Goal: Task Accomplishment & Management: Manage account settings

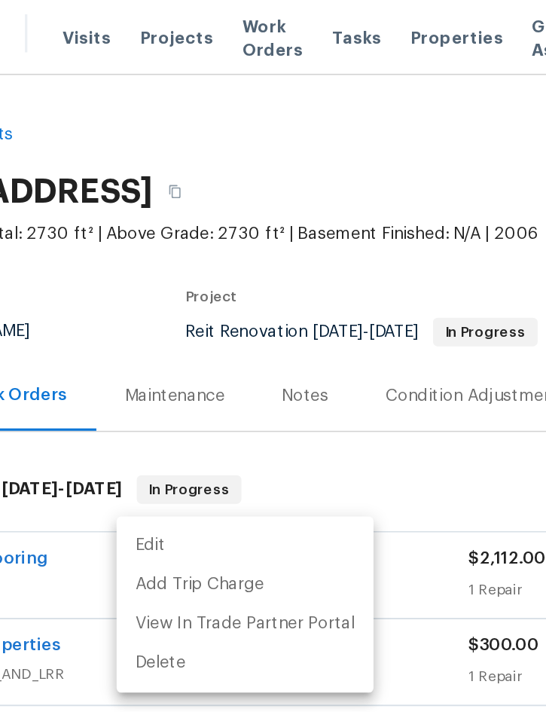
scroll to position [63, 305]
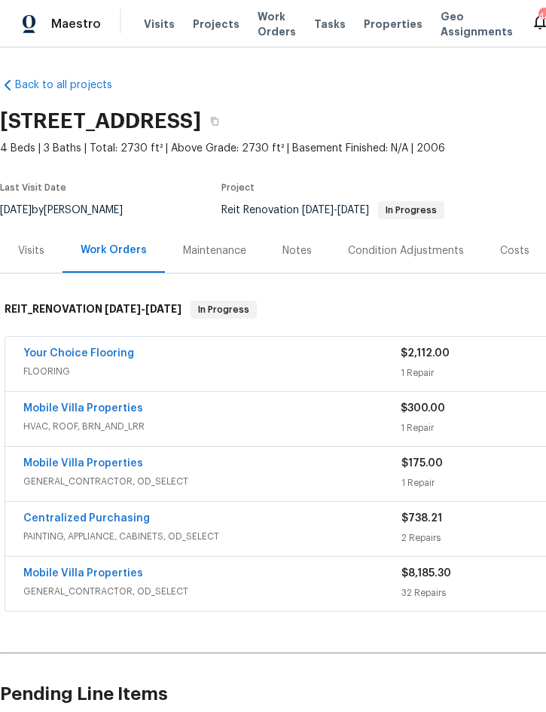
click at [213, 27] on span "Projects" at bounding box center [216, 24] width 47 height 15
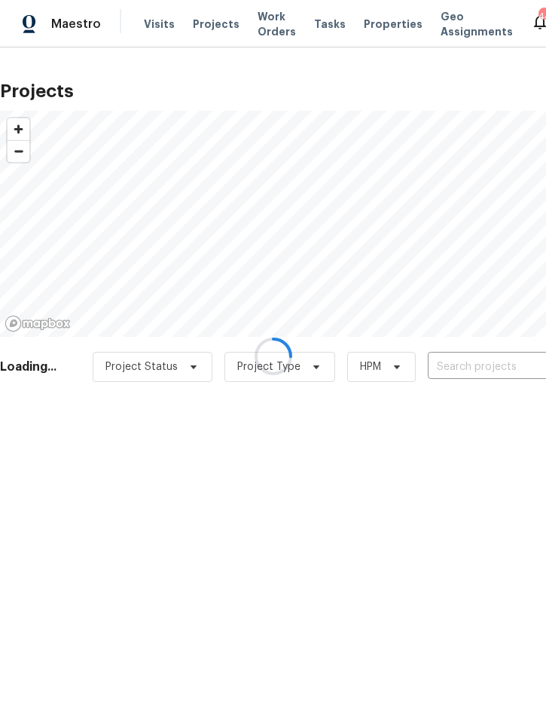
click at [454, 370] on div at bounding box center [273, 356] width 546 height 712
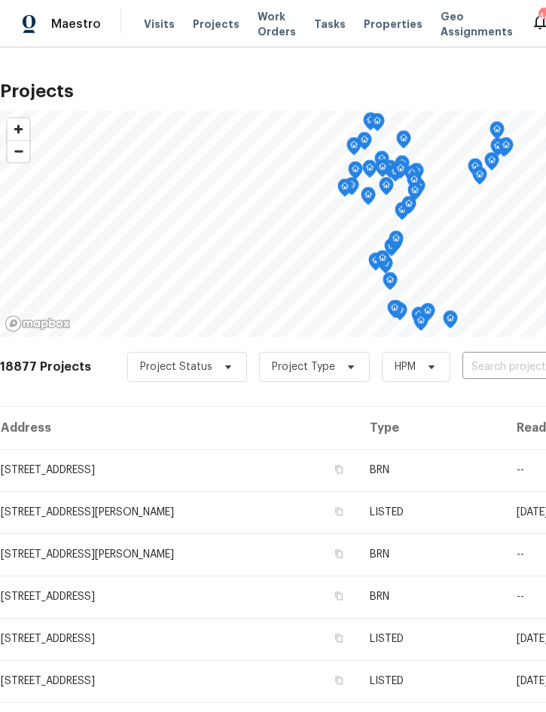
click at [473, 369] on input "text" at bounding box center [549, 367] width 173 height 23
type input "205 summ"
click at [484, 367] on input "text" at bounding box center [549, 367] width 173 height 23
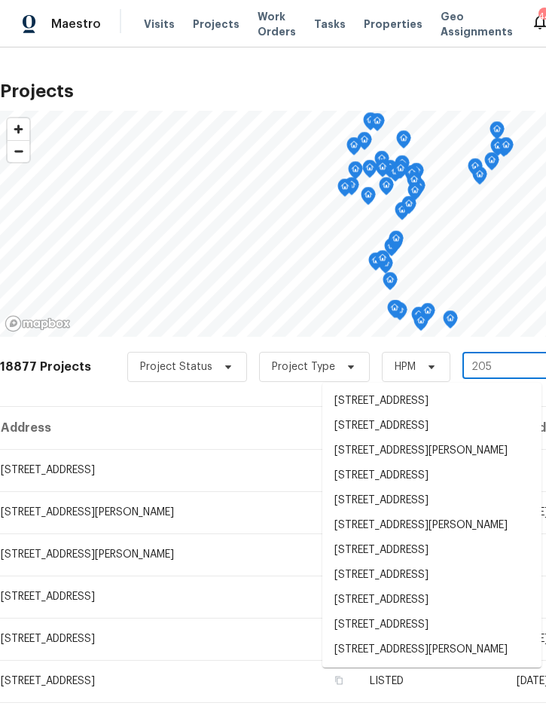
click at [515, 369] on input "205" at bounding box center [549, 367] width 173 height 23
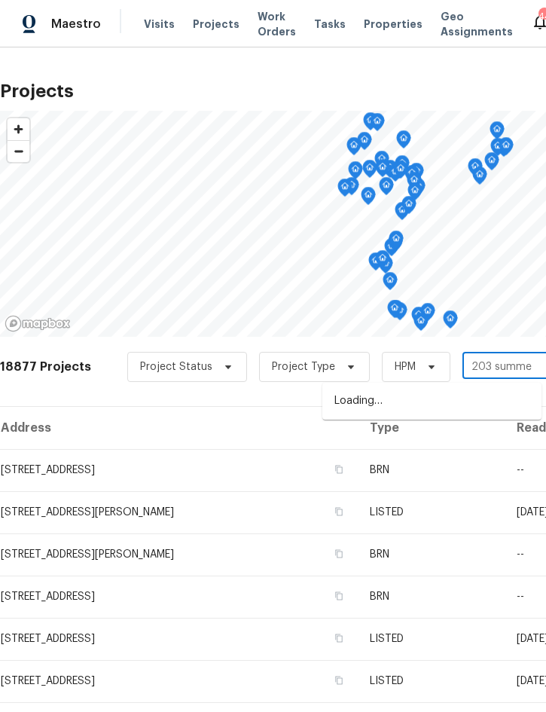
type input "203 summer"
click at [431, 401] on li "203 Summer View Dr, Winter Haven, FL 33880" at bounding box center [432, 401] width 219 height 25
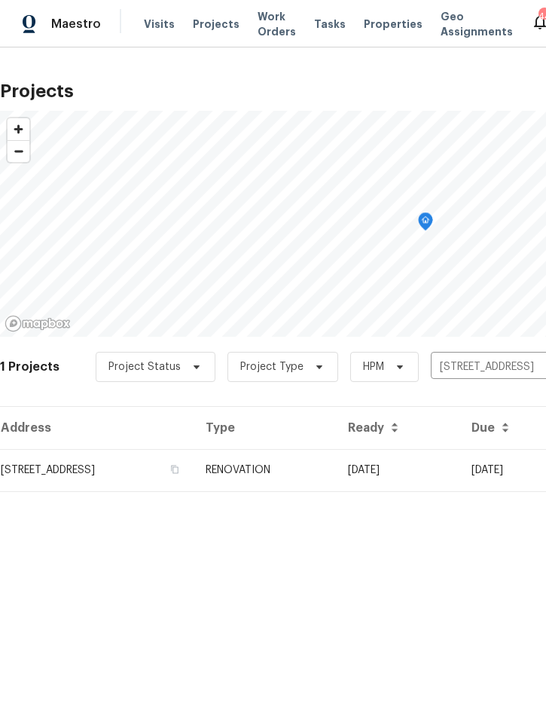
click at [336, 464] on td "RENOVATION" at bounding box center [265, 470] width 142 height 42
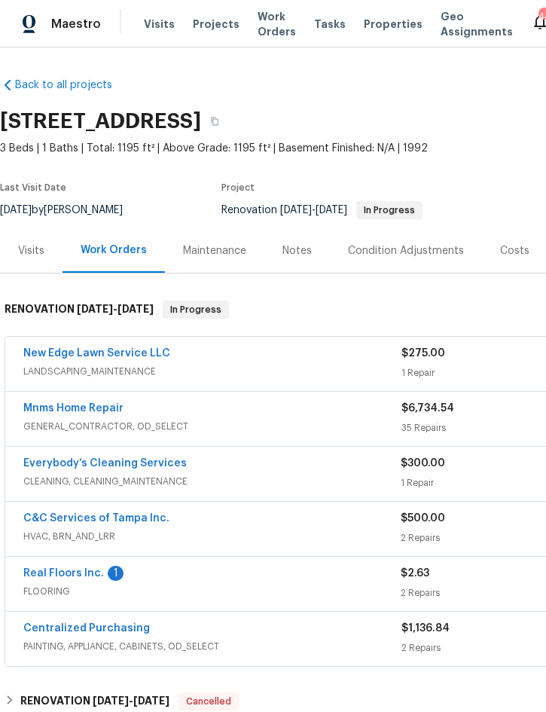
click at [56, 574] on link "Real Floors Inc." at bounding box center [63, 573] width 81 height 11
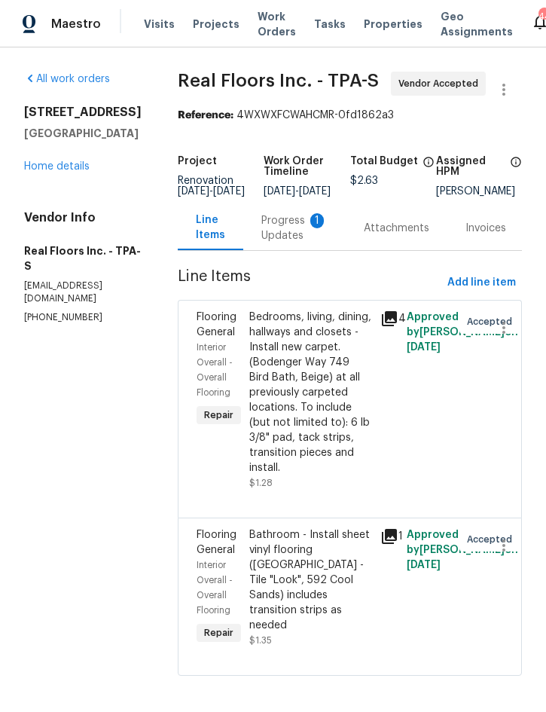
scroll to position [20, 0]
click at [286, 213] on div "Progress Updates 1" at bounding box center [295, 228] width 66 height 30
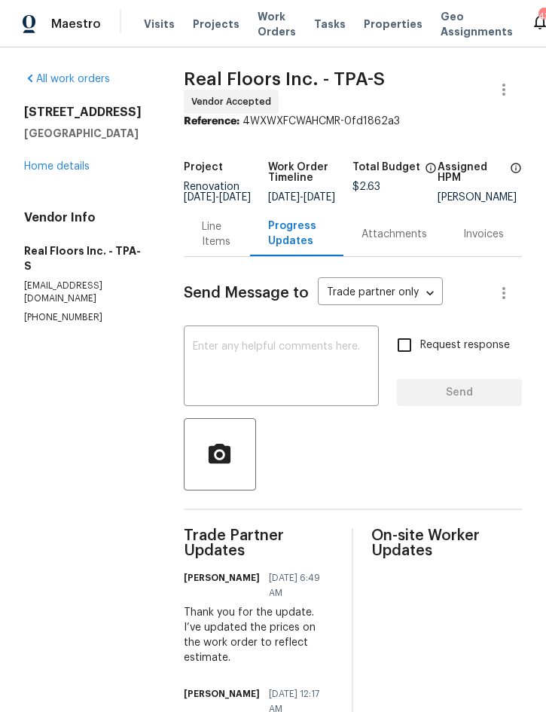
click at [49, 171] on link "Home details" at bounding box center [57, 166] width 66 height 11
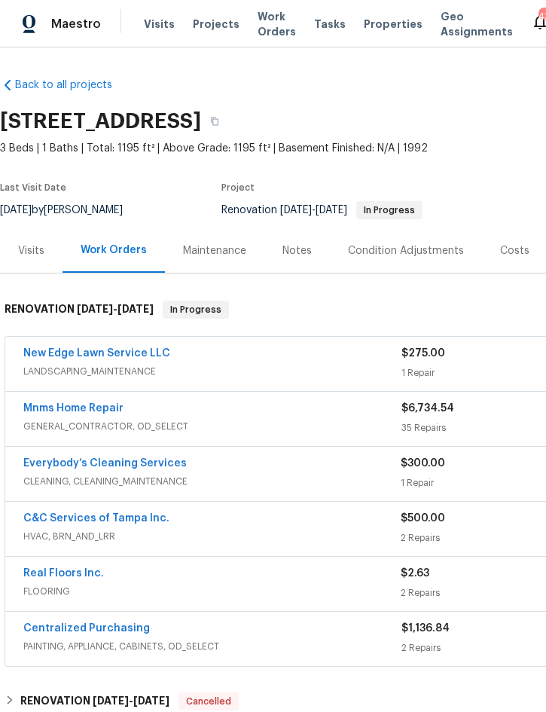
click at [42, 578] on link "Real Floors Inc." at bounding box center [63, 573] width 81 height 11
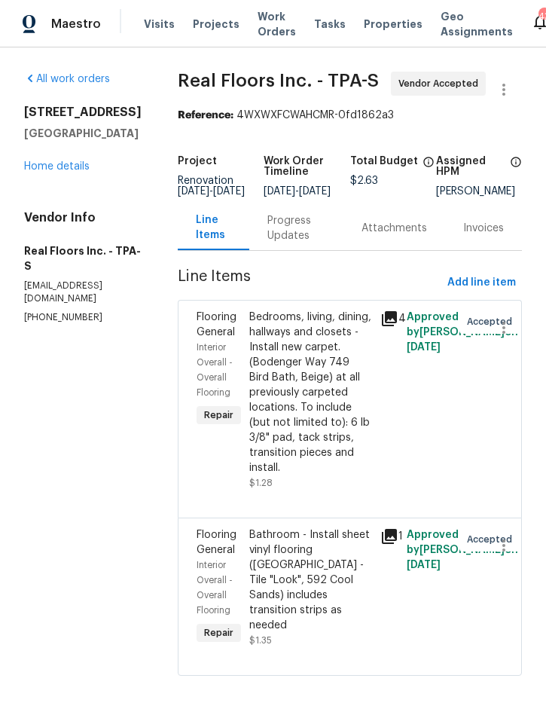
click at [296, 407] on div "Bedrooms, living, dining, hallways and closets - Install new carpet. (Bodenger …" at bounding box center [310, 393] width 123 height 166
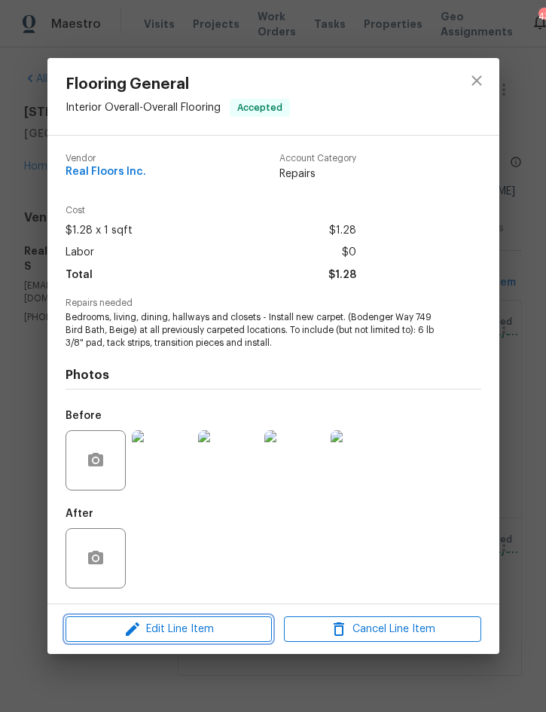
click at [153, 639] on span "Edit Line Item" at bounding box center [168, 629] width 197 height 19
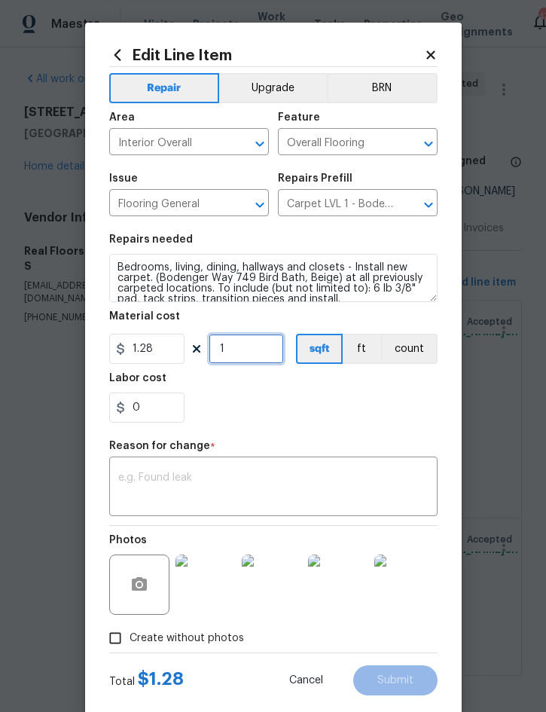
click at [265, 354] on input "1" at bounding box center [246, 349] width 75 height 30
type input "950"
click at [340, 470] on div "x ​" at bounding box center [273, 489] width 329 height 56
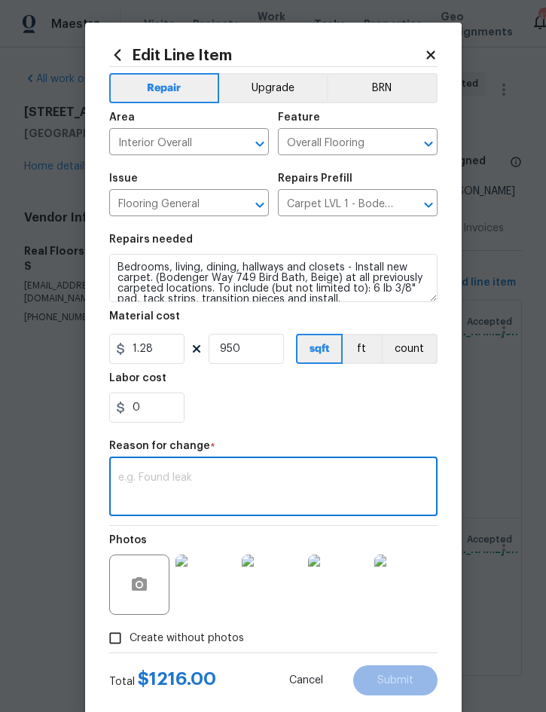
scroll to position [20, 0]
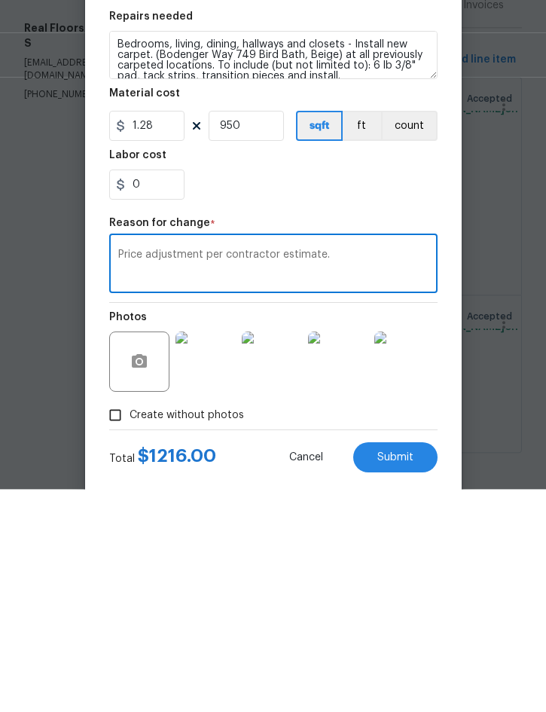
type textarea "Price adjustment per contractor estimate."
click at [399, 666] on button "Submit" at bounding box center [395, 681] width 84 height 30
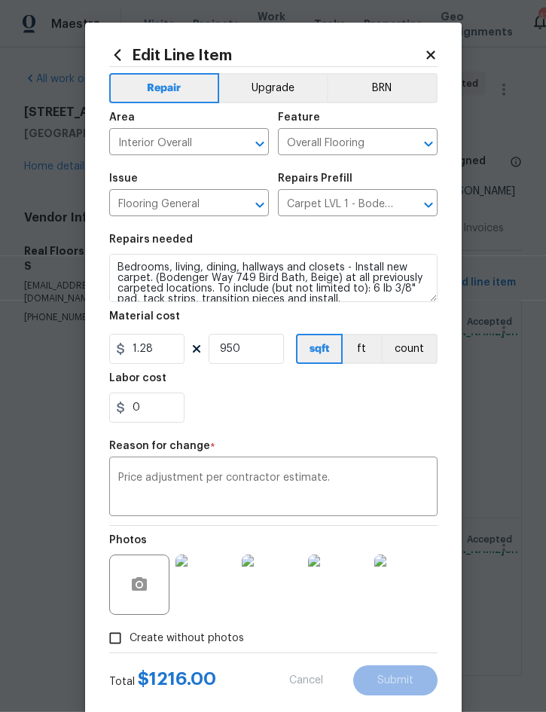
scroll to position [20, 0]
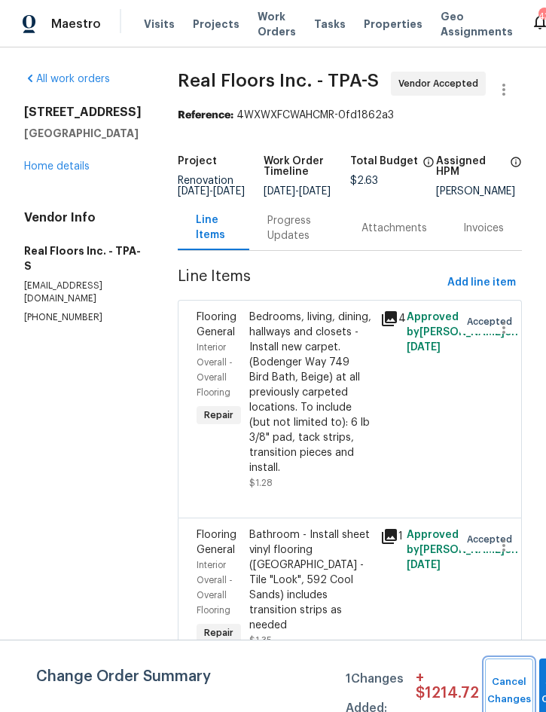
click at [519, 684] on button "Cancel Changes" at bounding box center [509, 691] width 48 height 65
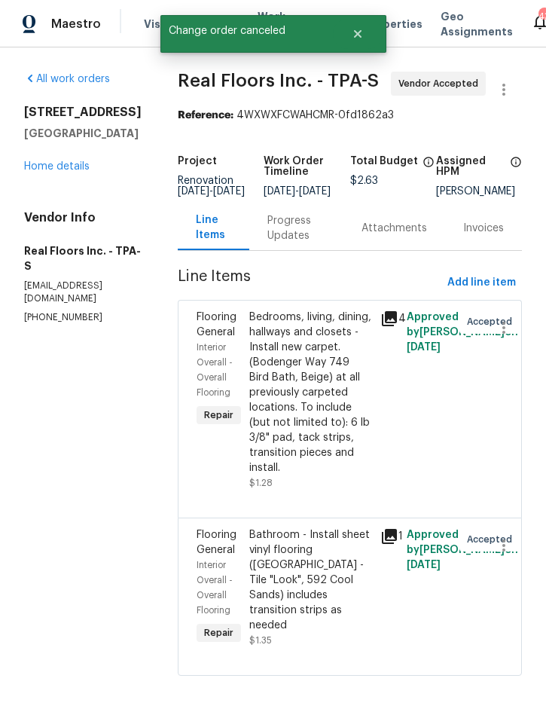
click at [326, 361] on div "Bedrooms, living, dining, hallways and closets - Install new carpet. (Bodenger …" at bounding box center [310, 393] width 123 height 166
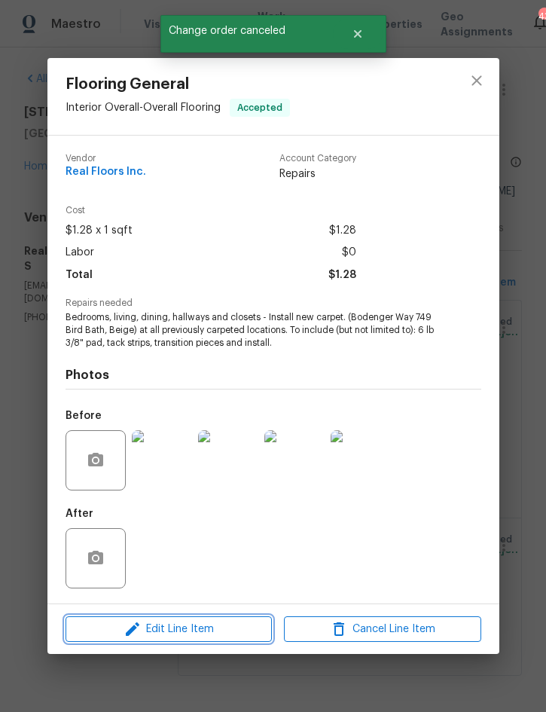
click at [213, 632] on span "Edit Line Item" at bounding box center [168, 629] width 197 height 19
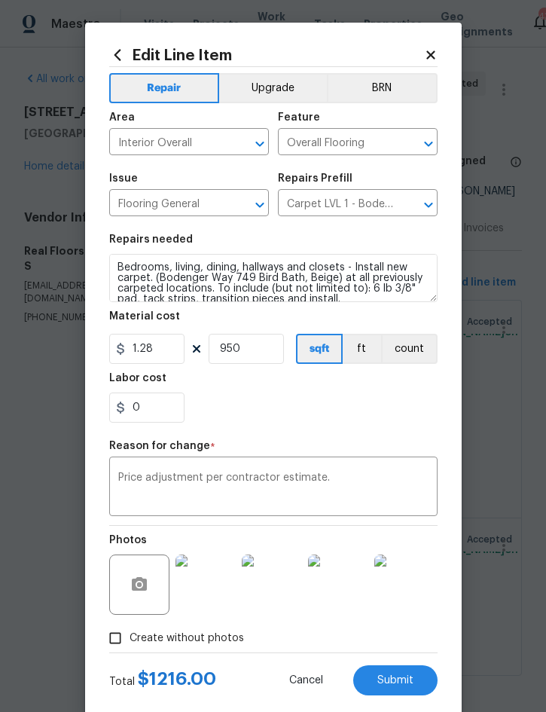
click at [402, 687] on span "Submit" at bounding box center [396, 680] width 36 height 11
type input "1"
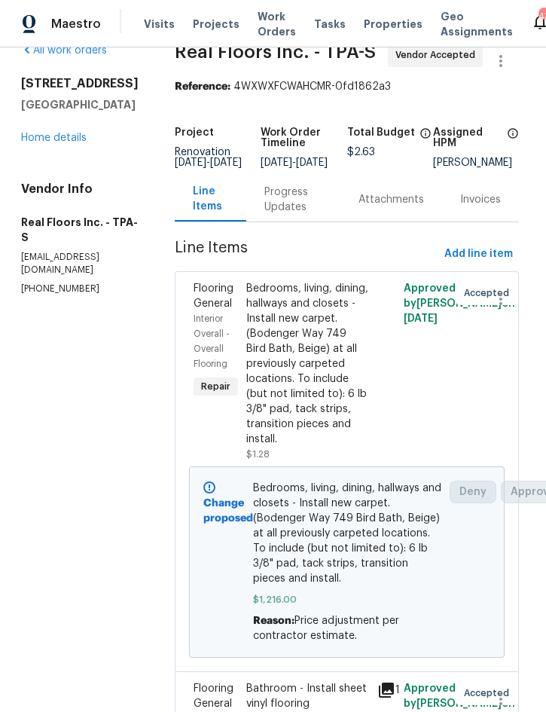
click at [291, 185] on div "Progress Updates" at bounding box center [294, 200] width 58 height 30
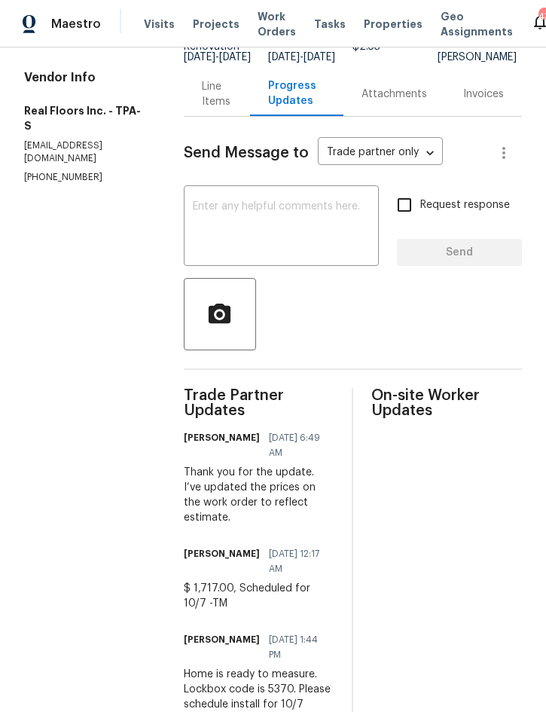
scroll to position [139, 0]
click at [216, 104] on div "Line Items" at bounding box center [217, 95] width 31 height 30
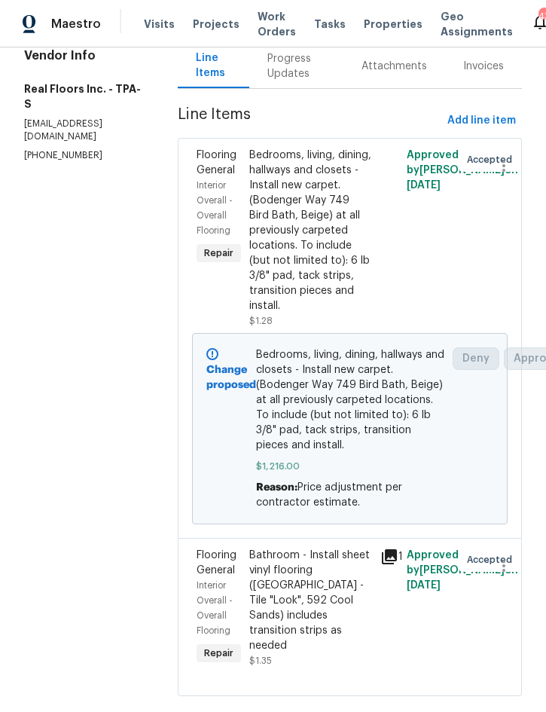
scroll to position [161, 0]
click at [277, 607] on div "Bathroom - Install sheet vinyl flooring (Sugar Valley - Tile "Look", 592 Cool S…" at bounding box center [310, 602] width 123 height 106
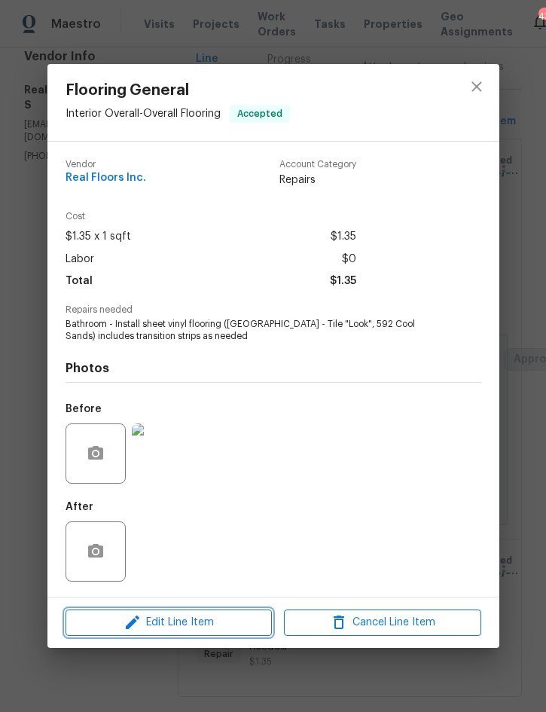
click at [202, 628] on span "Edit Line Item" at bounding box center [168, 623] width 197 height 19
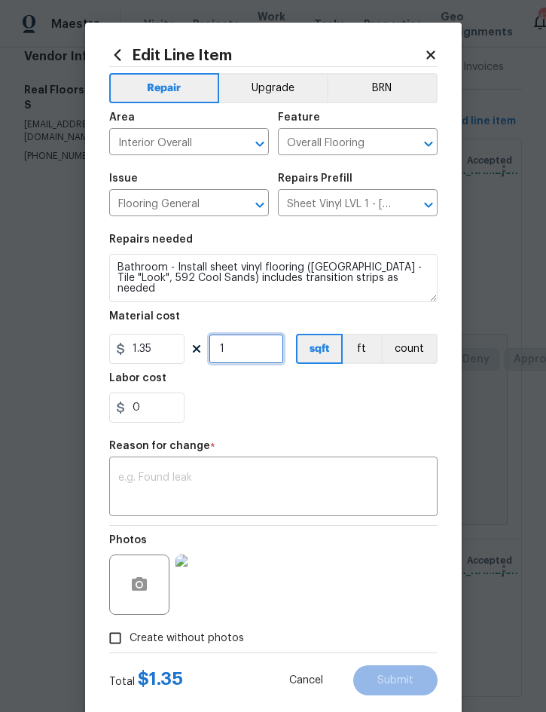
click at [261, 350] on input "1" at bounding box center [246, 349] width 75 height 30
type input "370"
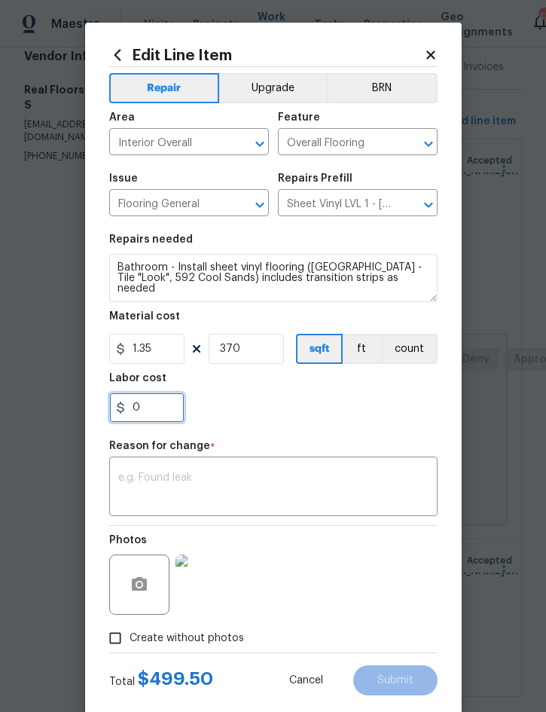
click at [156, 418] on input "0" at bounding box center [146, 408] width 75 height 30
type input "0.22"
click at [253, 476] on textarea at bounding box center [273, 489] width 311 height 32
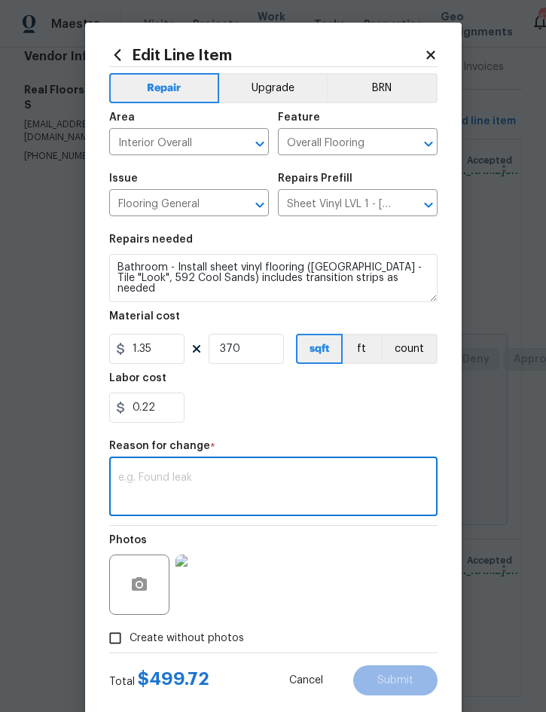
scroll to position [23, 0]
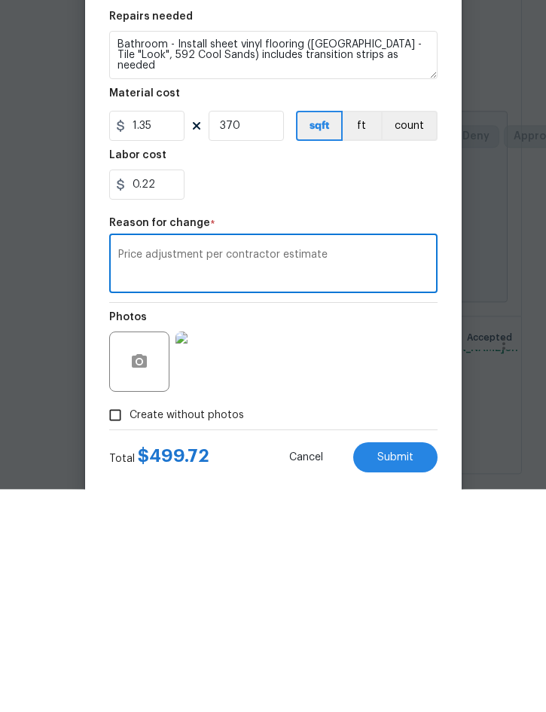
type textarea "Price adjustment per contractor estimate"
click at [409, 675] on span "Submit" at bounding box center [396, 680] width 36 height 11
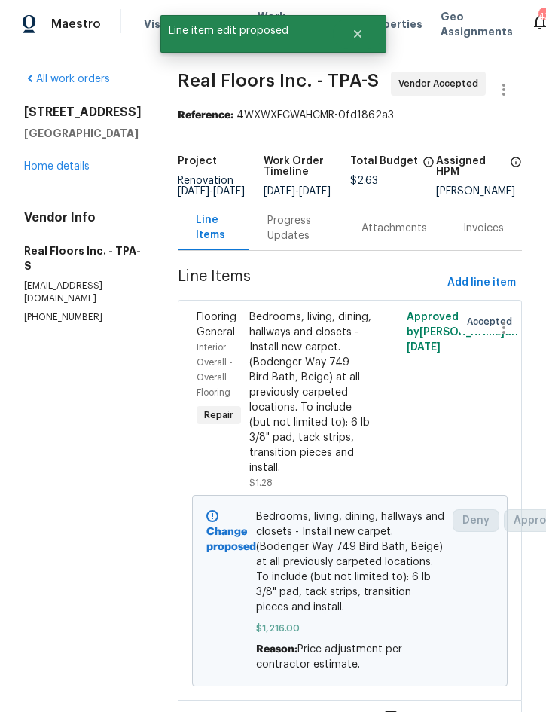
scroll to position [0, 0]
click at [63, 161] on link "Home details" at bounding box center [57, 166] width 66 height 11
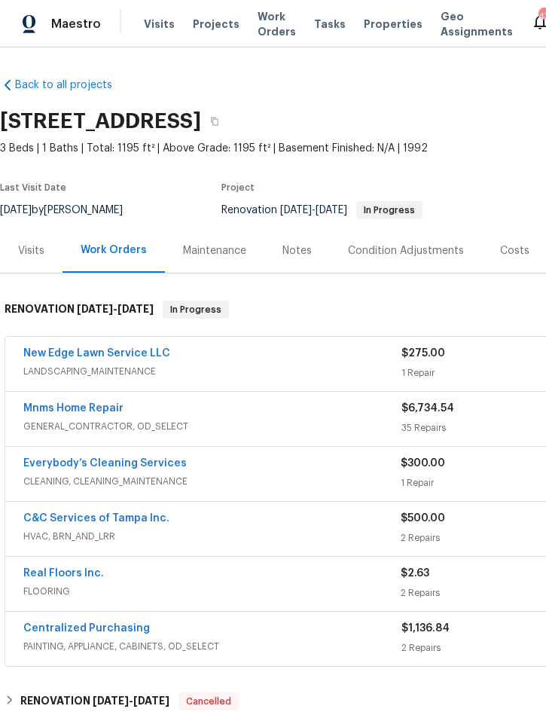
click at [298, 251] on div "Notes" at bounding box center [297, 250] width 29 height 15
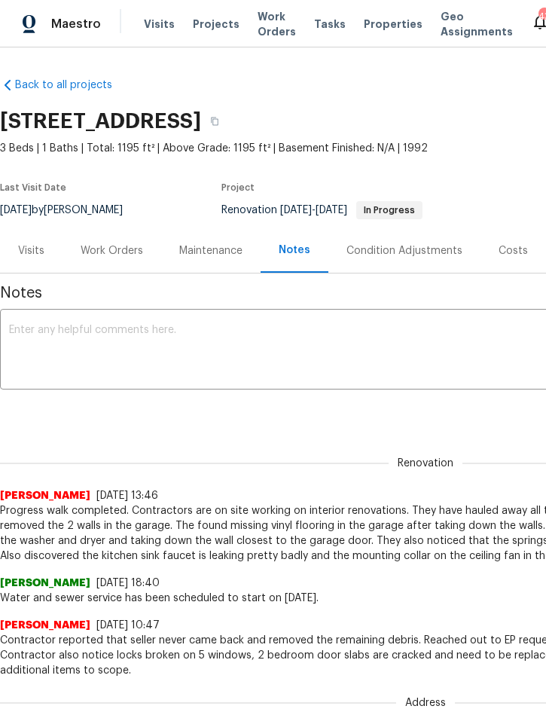
click at [127, 240] on div "Work Orders" at bounding box center [112, 250] width 99 height 44
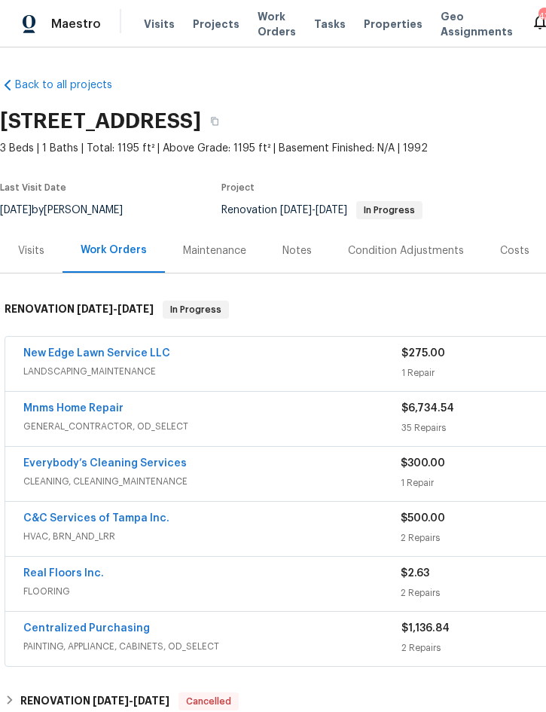
click at [511, 255] on div "Costs" at bounding box center [514, 250] width 29 height 15
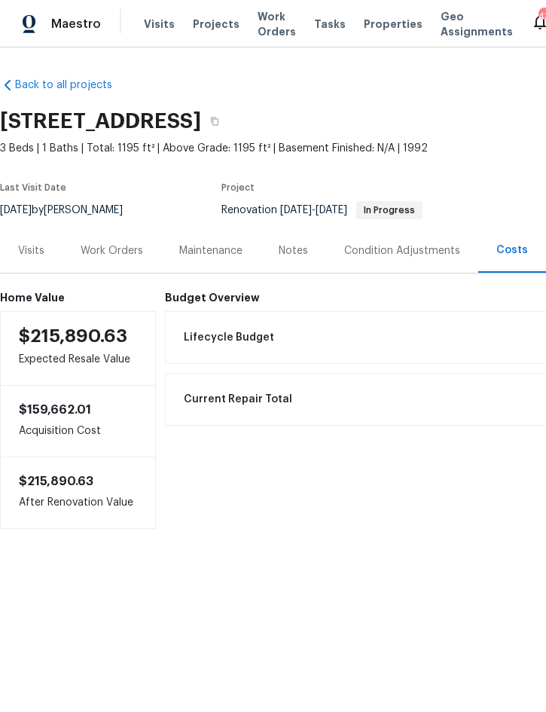
click at [103, 249] on div "Work Orders" at bounding box center [112, 250] width 63 height 15
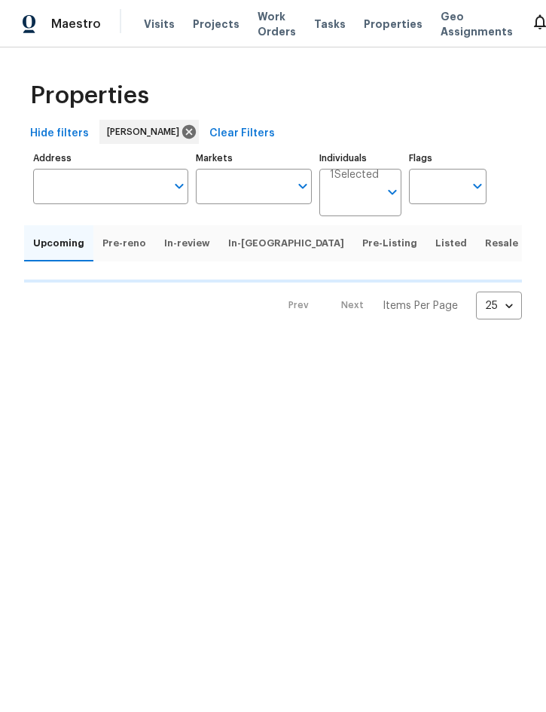
scroll to position [0, 99]
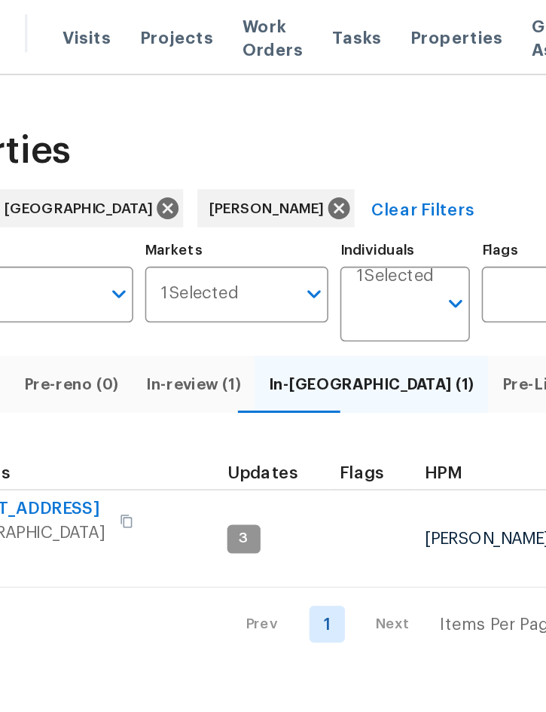
scroll to position [12, 0]
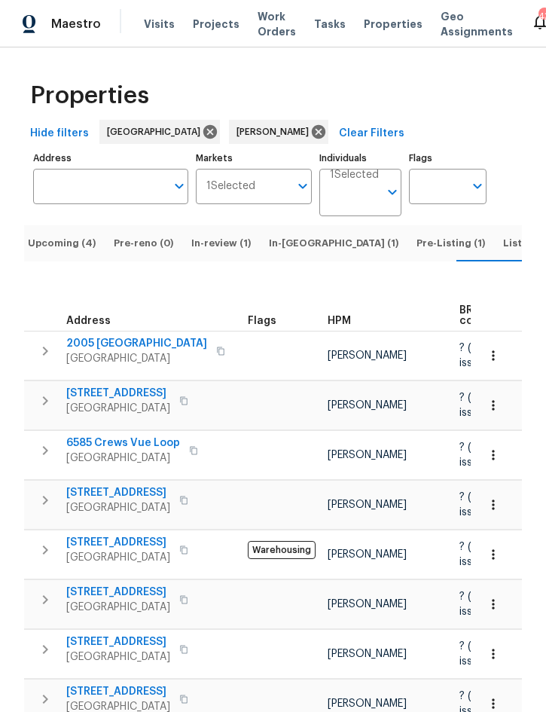
click at [56, 235] on span "Upcoming (4)" at bounding box center [62, 243] width 68 height 17
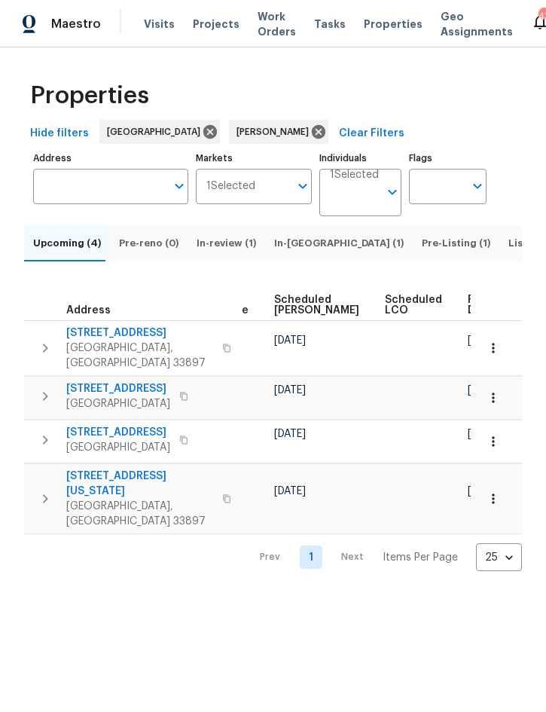
scroll to position [0, 460]
click at [469, 316] on span "Ready Date" at bounding box center [485, 305] width 33 height 21
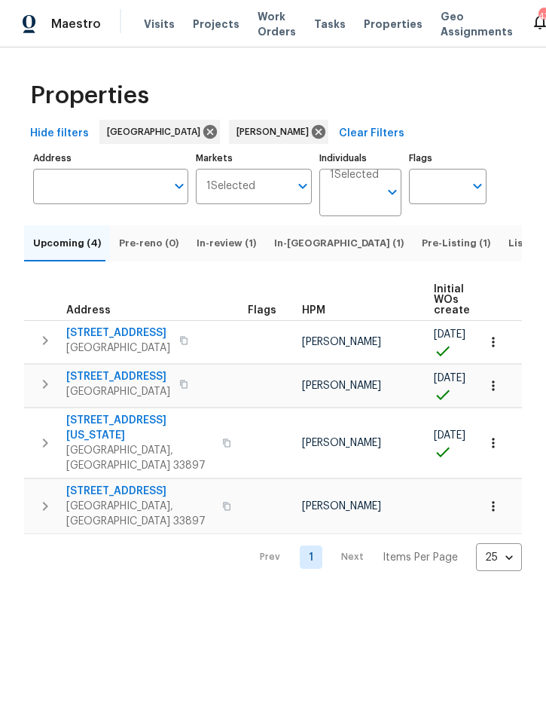
click at [45, 350] on icon "button" at bounding box center [45, 341] width 18 height 18
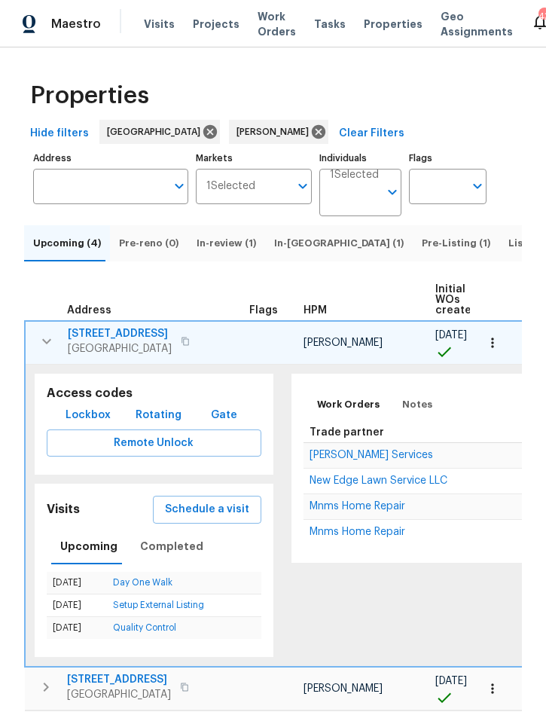
click at [47, 350] on icon "button" at bounding box center [47, 341] width 18 height 18
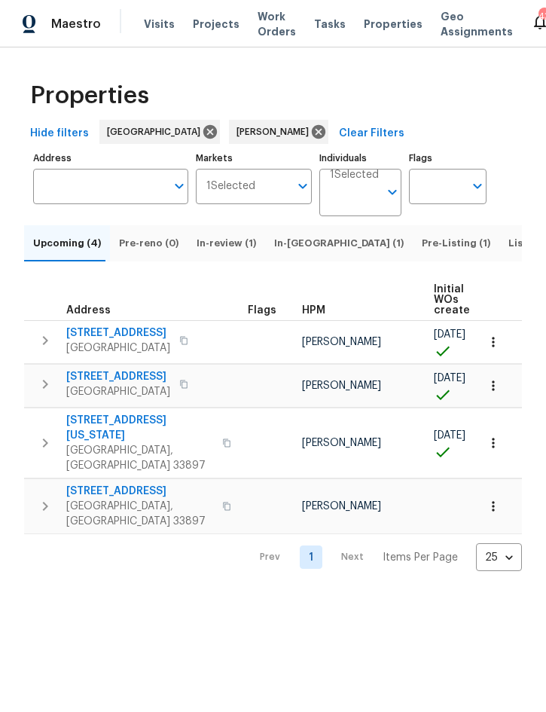
click at [497, 350] on icon "button" at bounding box center [493, 342] width 15 height 15
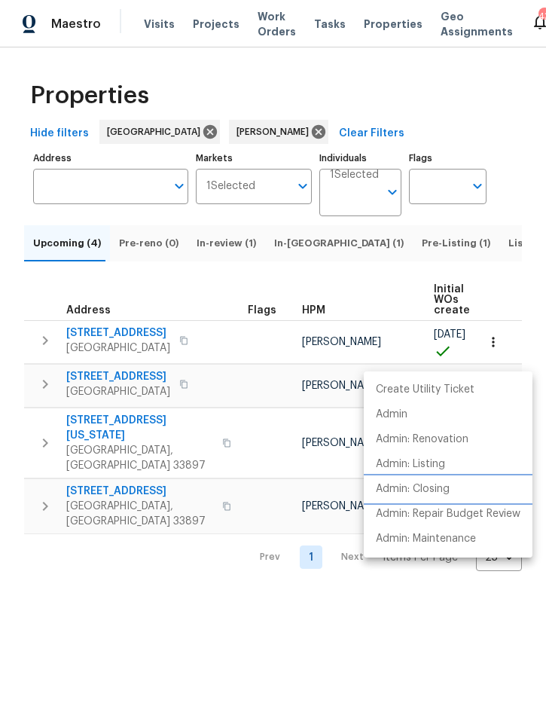
click at [439, 486] on p "Admin: Closing" at bounding box center [413, 490] width 74 height 16
